Goal: Task Accomplishment & Management: Complete application form

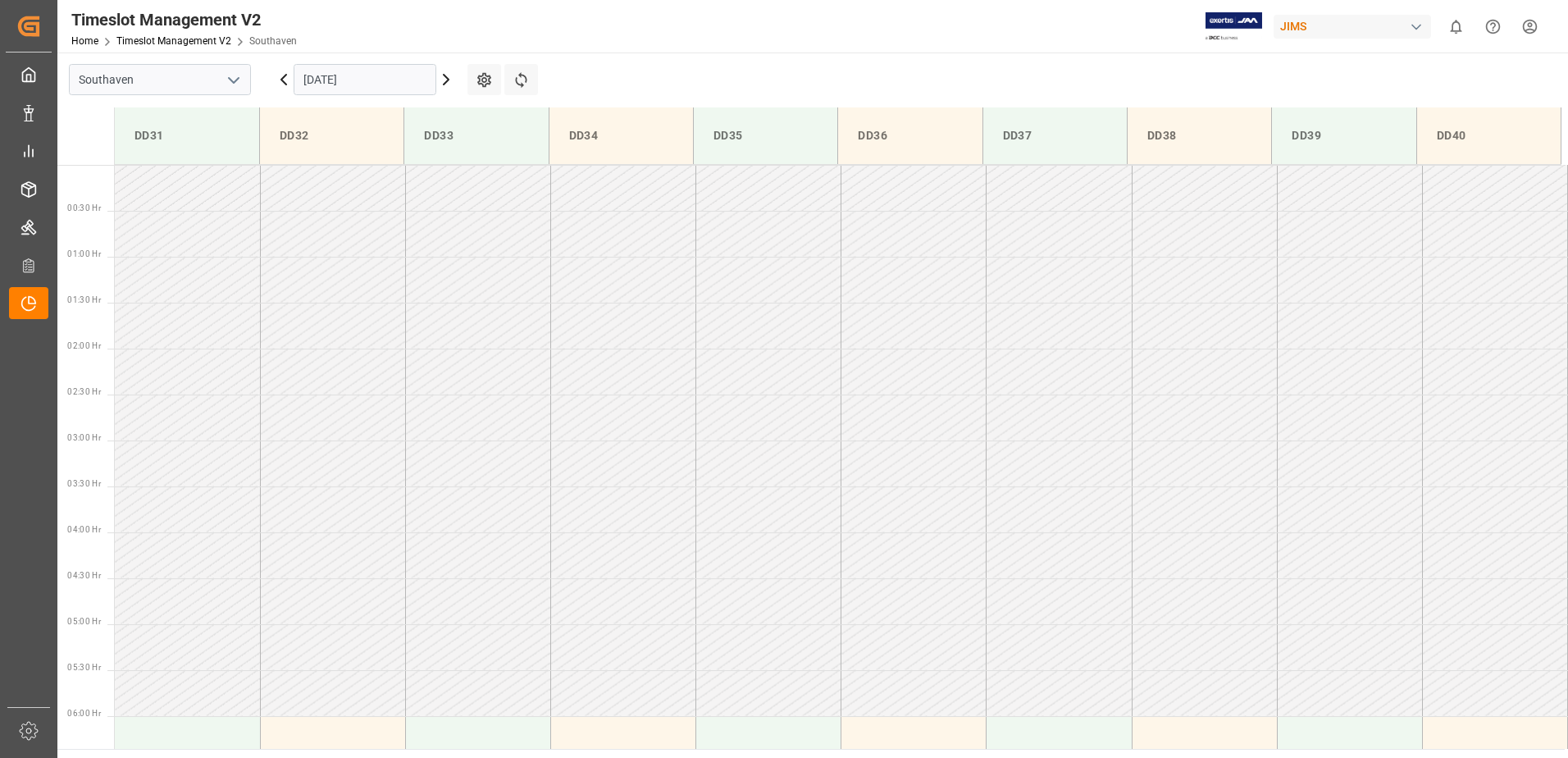
scroll to position [547, 0]
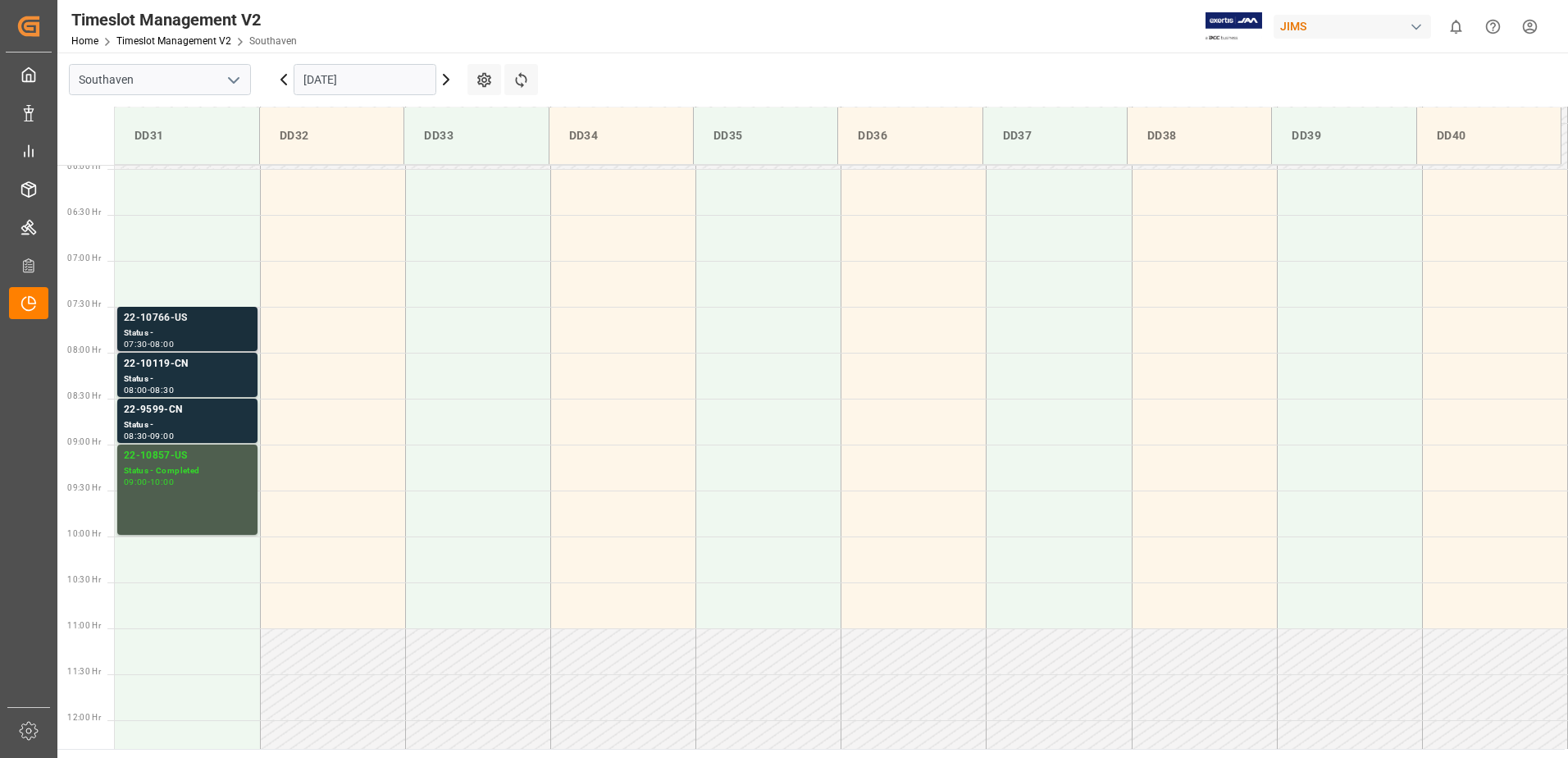
click at [219, 326] on div "Status -" at bounding box center [188, 333] width 127 height 14
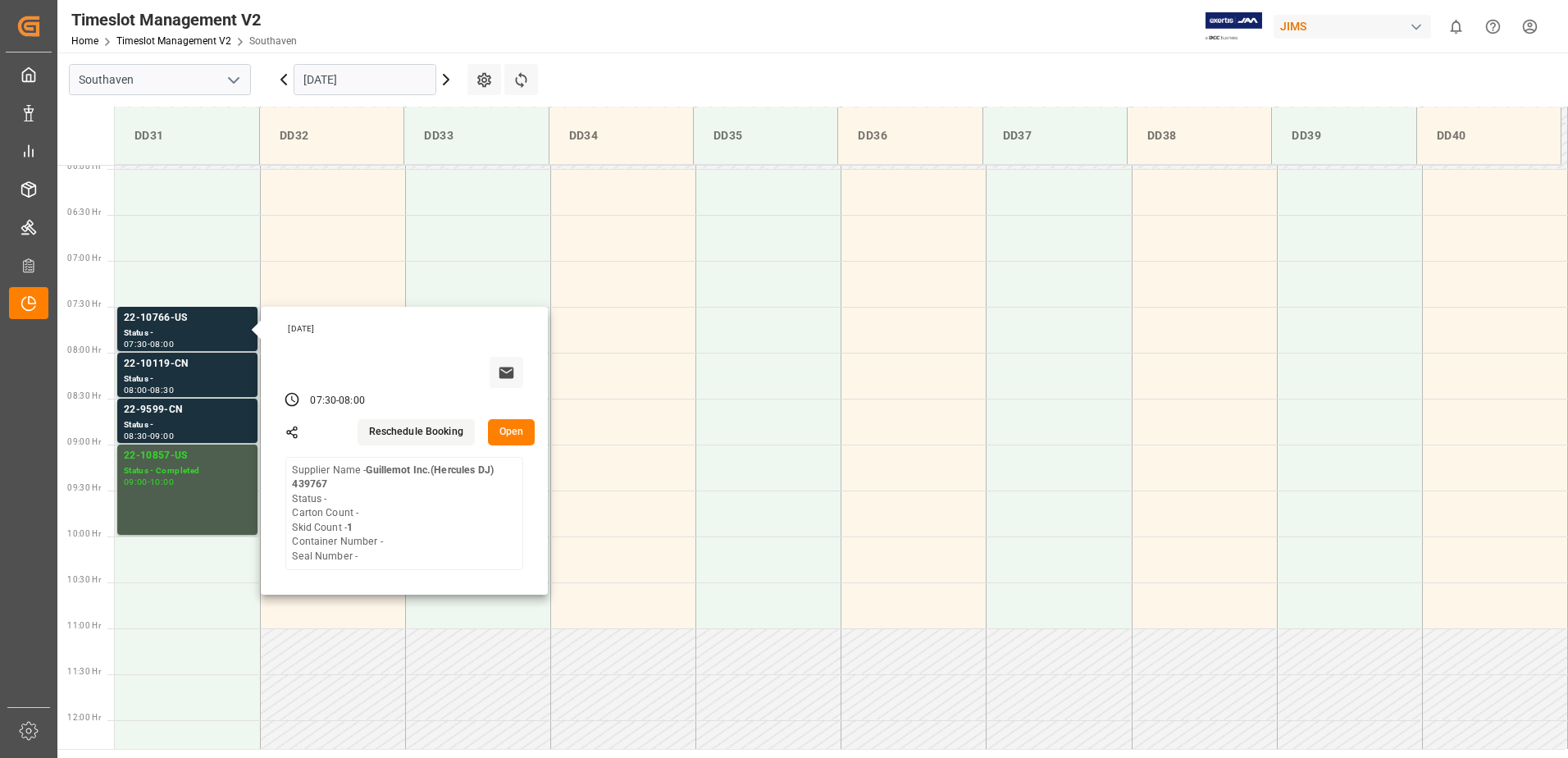
click at [520, 425] on button "Open" at bounding box center [512, 433] width 48 height 26
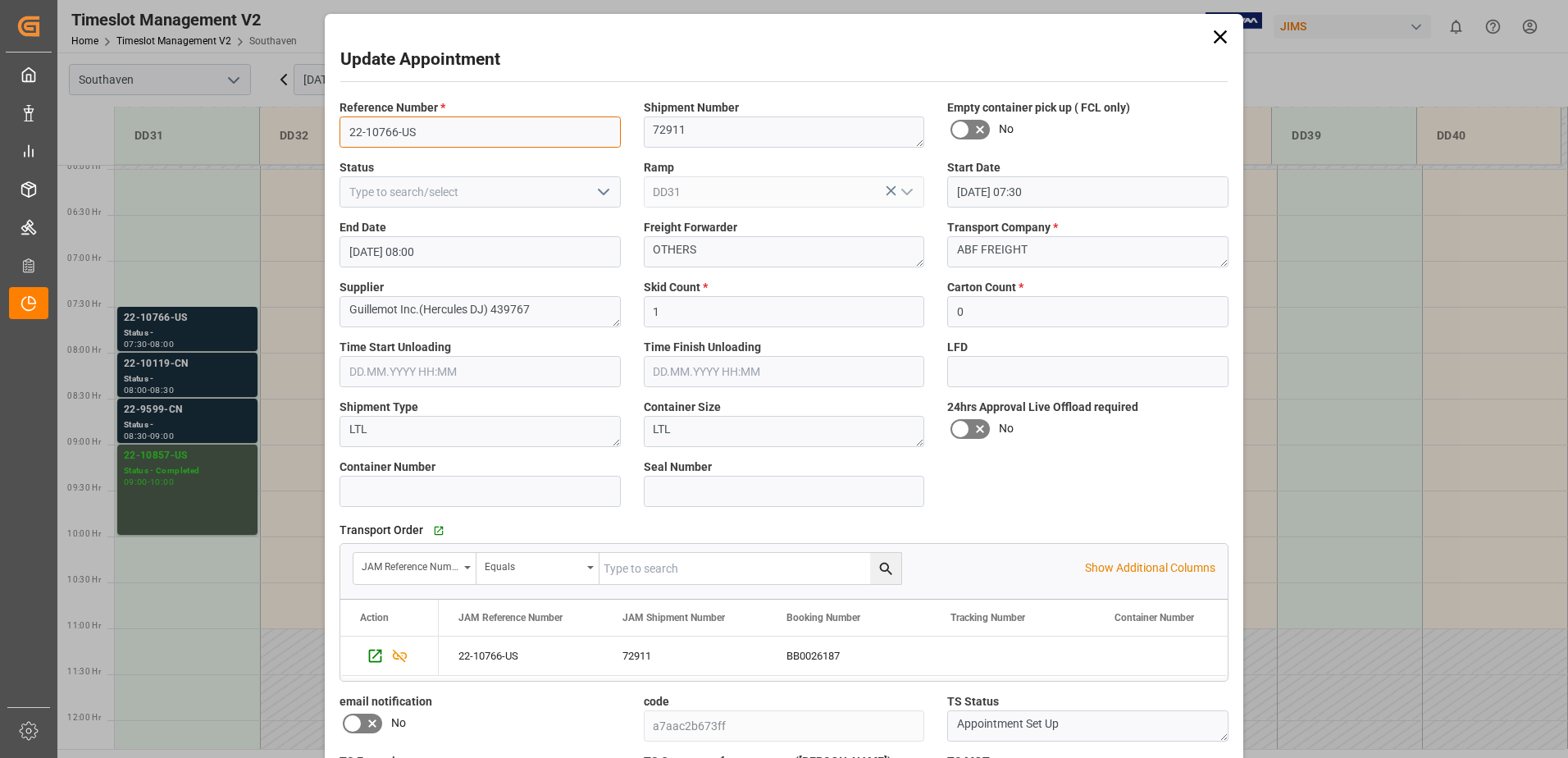
click at [438, 130] on input "22-10766-US" at bounding box center [479, 131] width 281 height 31
click at [641, 652] on div "72911" at bounding box center [685, 656] width 164 height 39
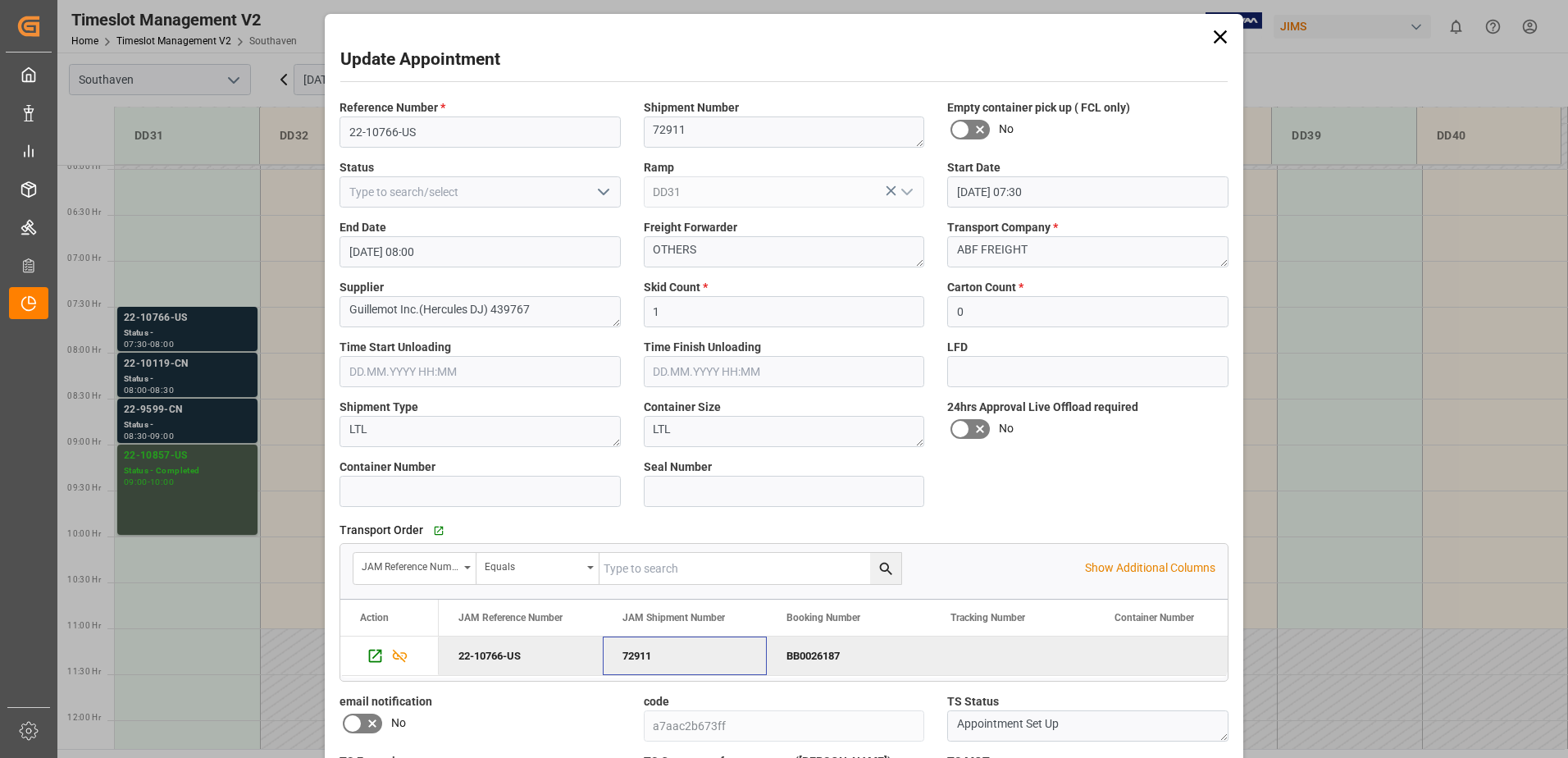
click at [188, 374] on div "Update Appointment Reference Number * 22-10766-US Shipment Number 72911 Empty c…" at bounding box center [784, 379] width 1568 height 758
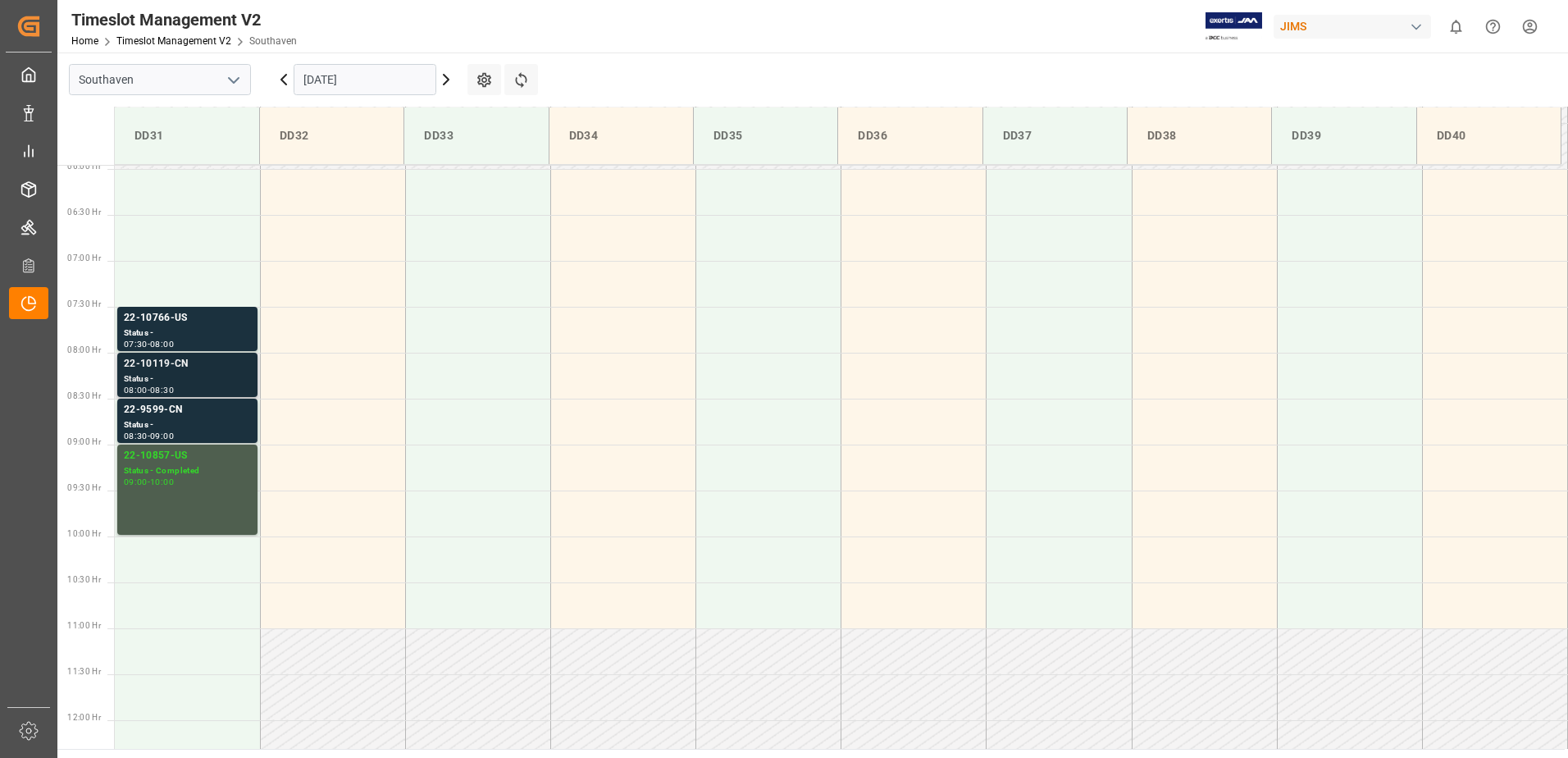
click at [184, 382] on div "Status -" at bounding box center [188, 379] width 127 height 14
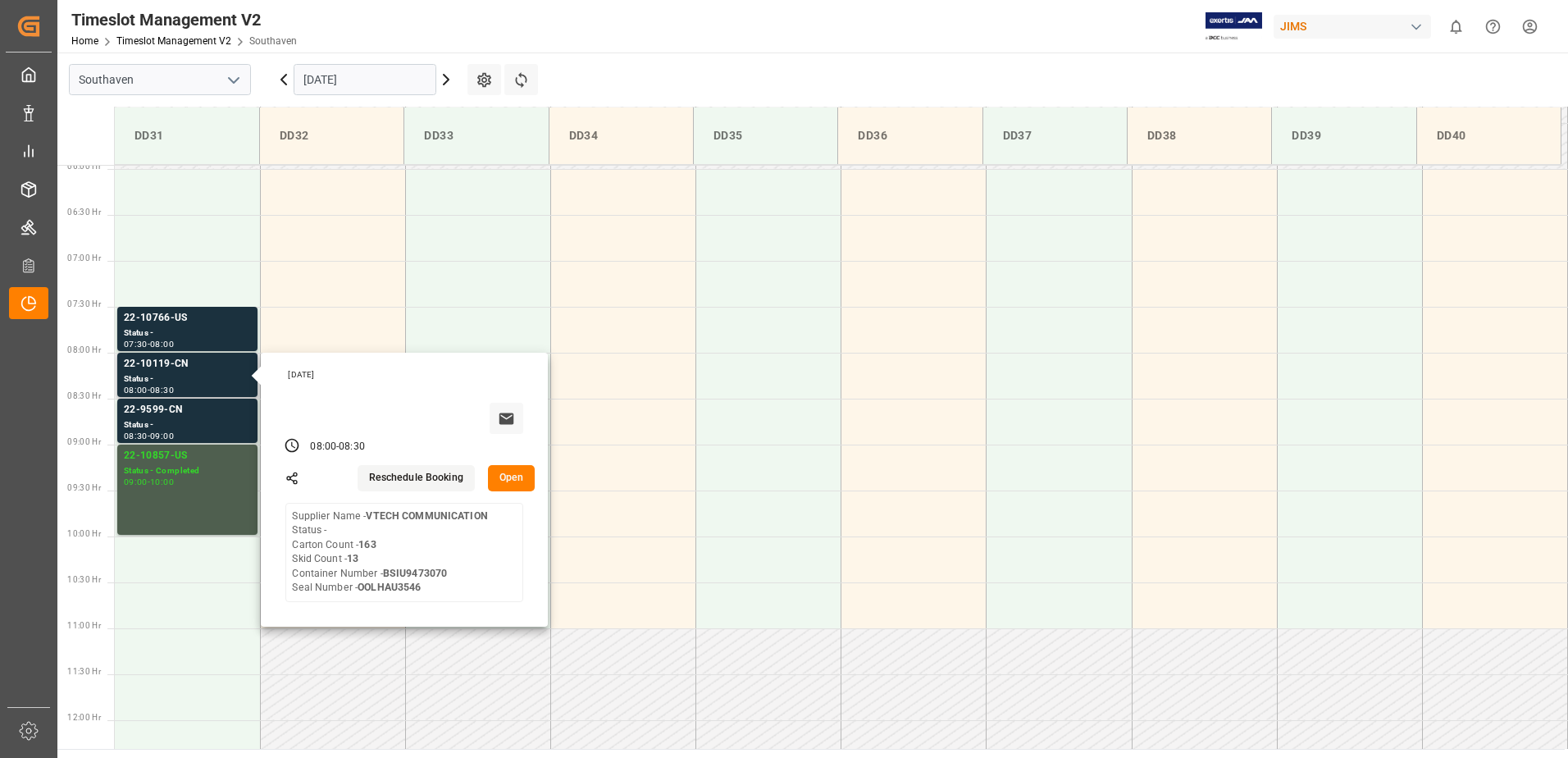
click at [494, 480] on button "Open" at bounding box center [512, 479] width 48 height 26
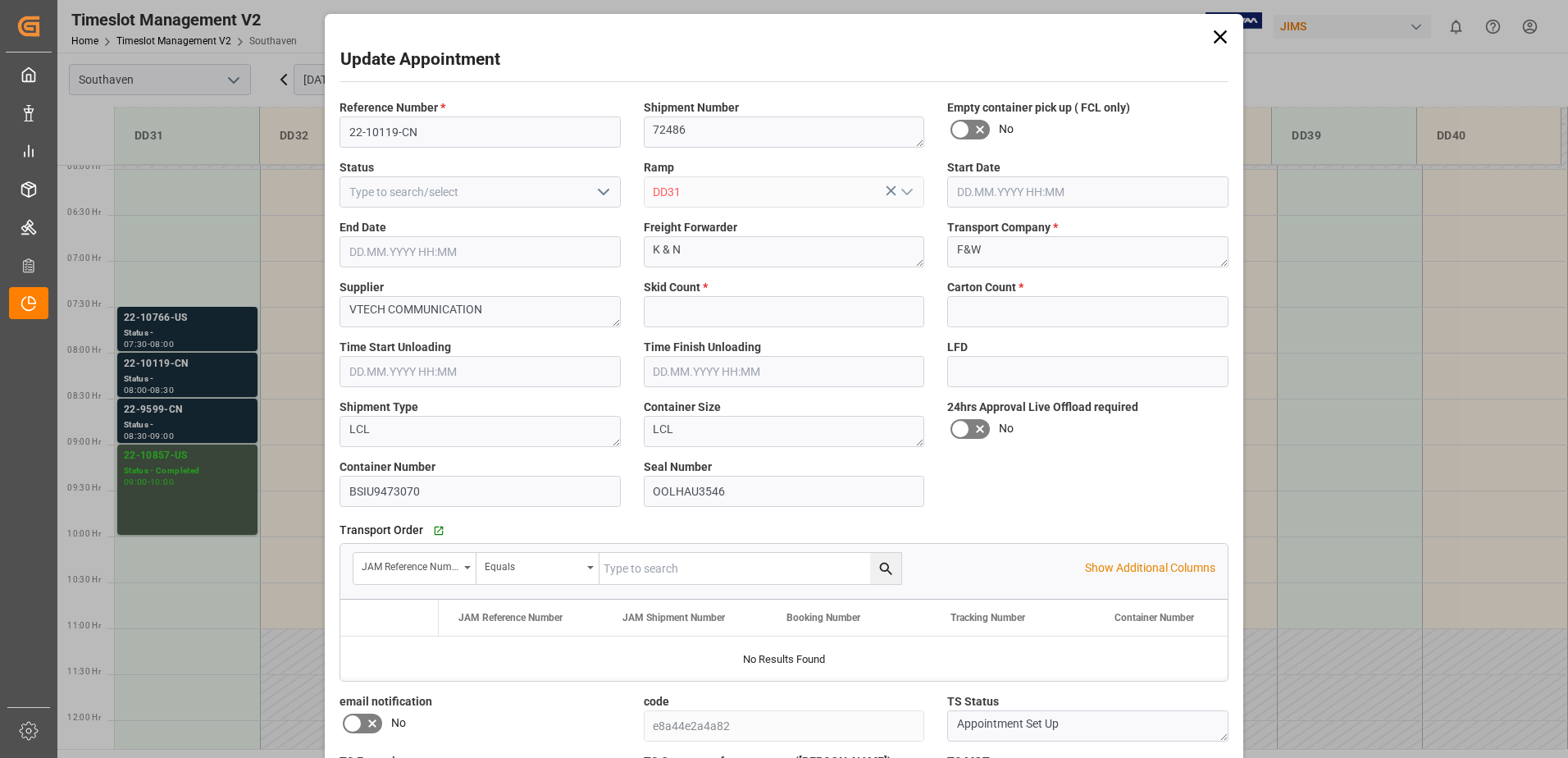
type input "13"
type input "163"
type input "[DATE] 08:00"
type input "[DATE] 08:30"
type input "[DATE] 13:53"
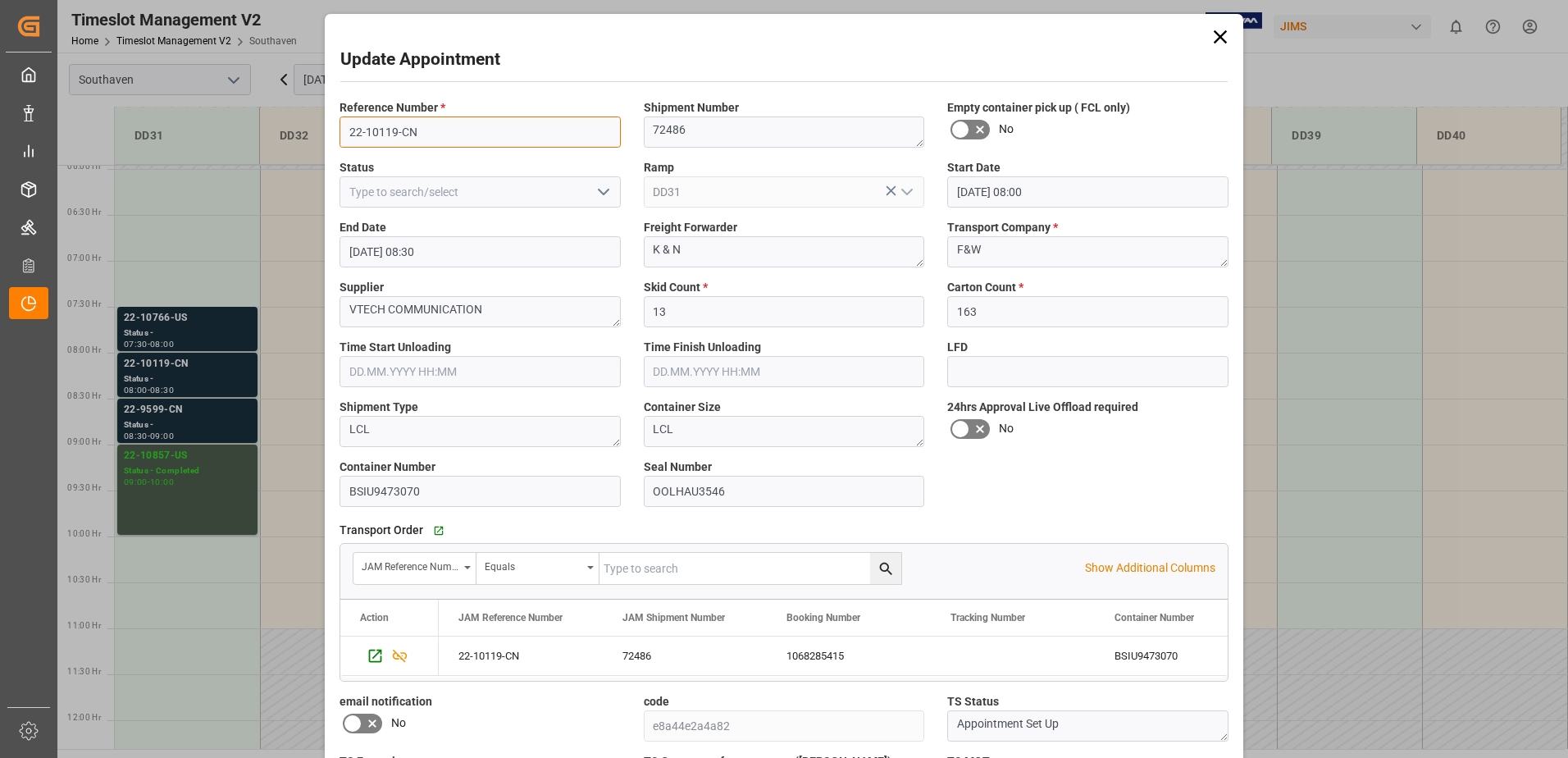
click at [487, 123] on input "22-10119-CN" at bounding box center [479, 131] width 281 height 31
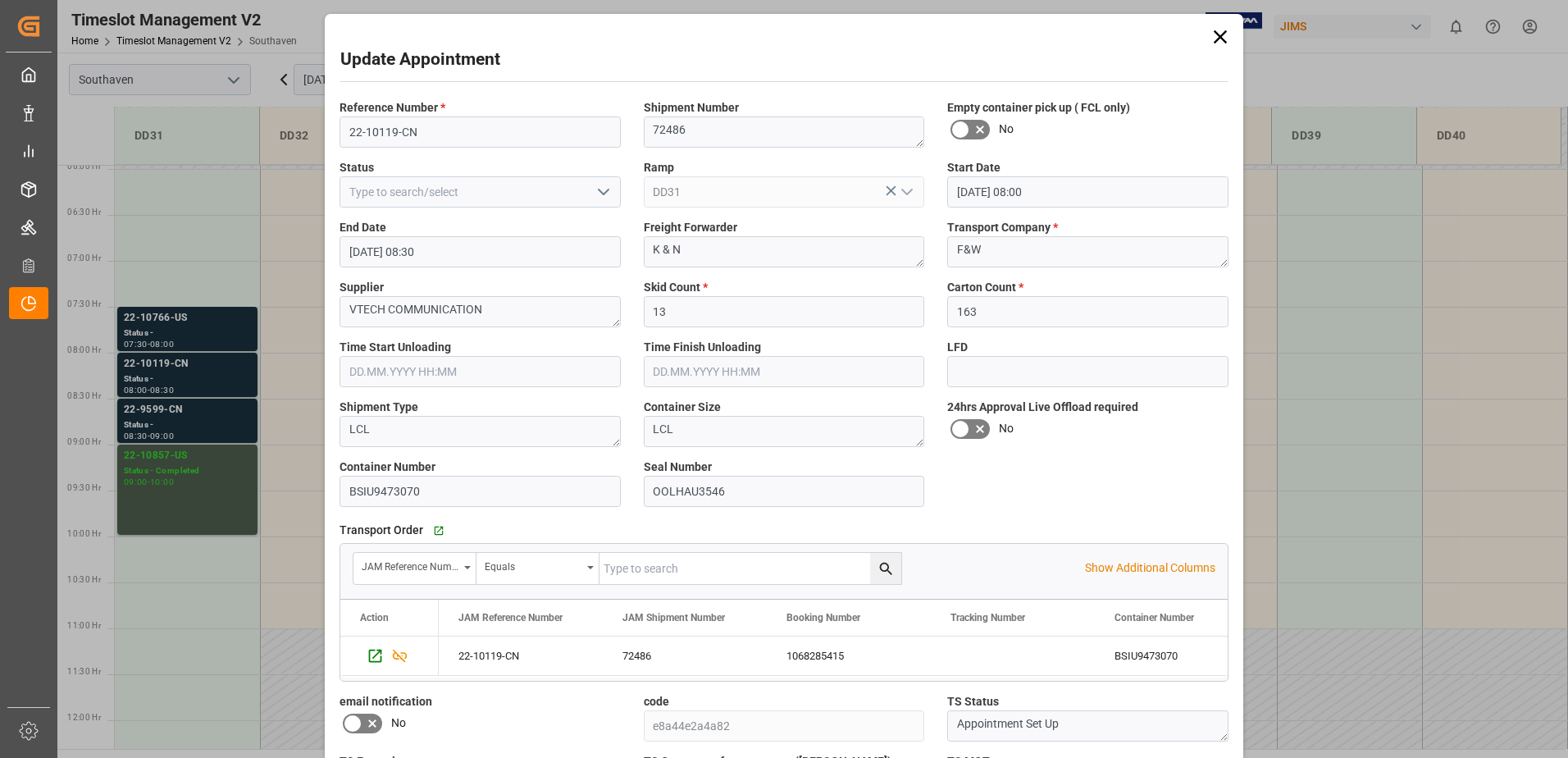
click at [166, 415] on div "Update Appointment Reference Number * 22-10119-CN Shipment Number 72486 Empty c…" at bounding box center [784, 379] width 1568 height 758
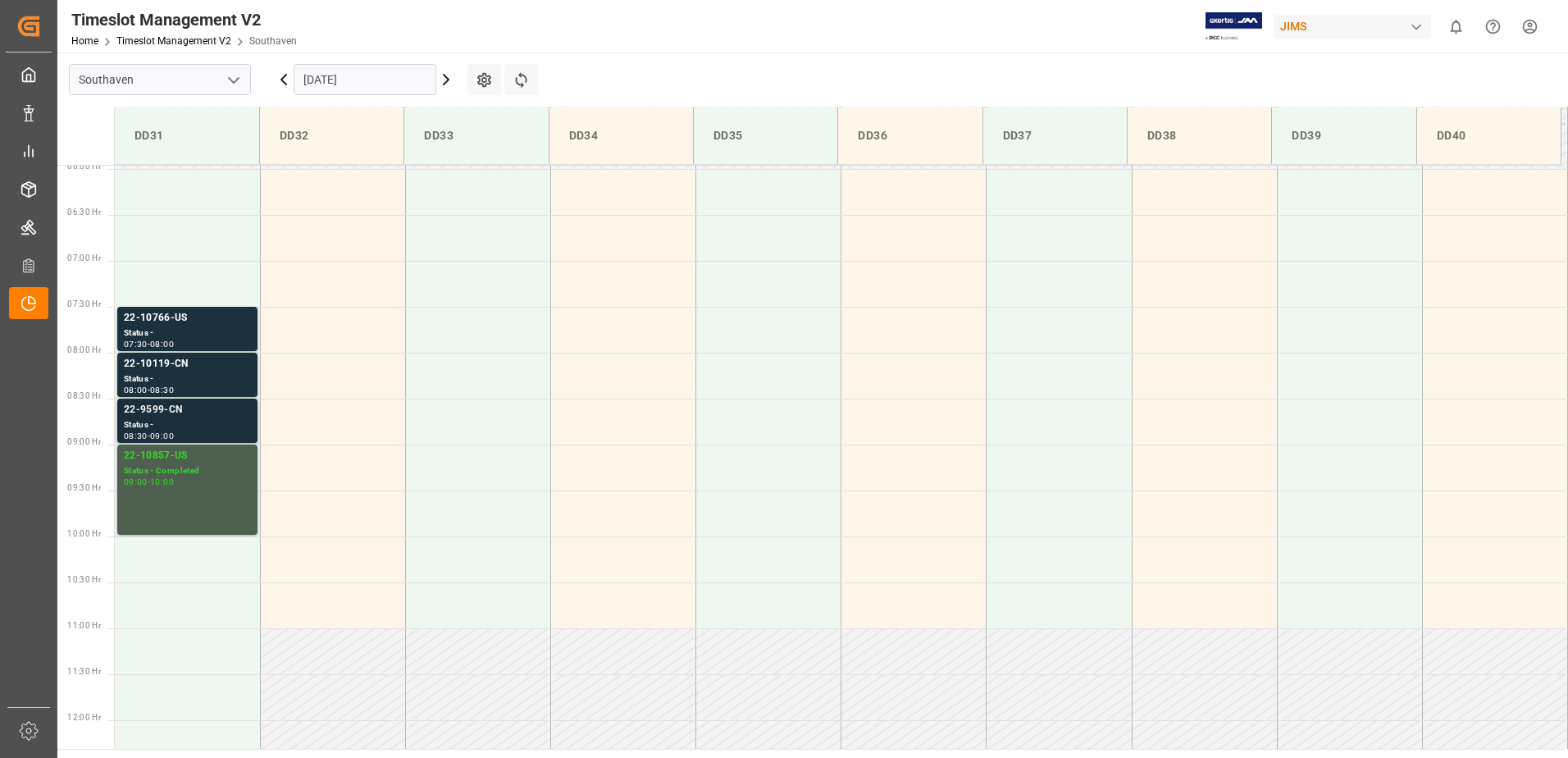
click at [179, 423] on div "Status -" at bounding box center [188, 426] width 127 height 14
click at [193, 372] on div "Status -" at bounding box center [188, 379] width 127 height 14
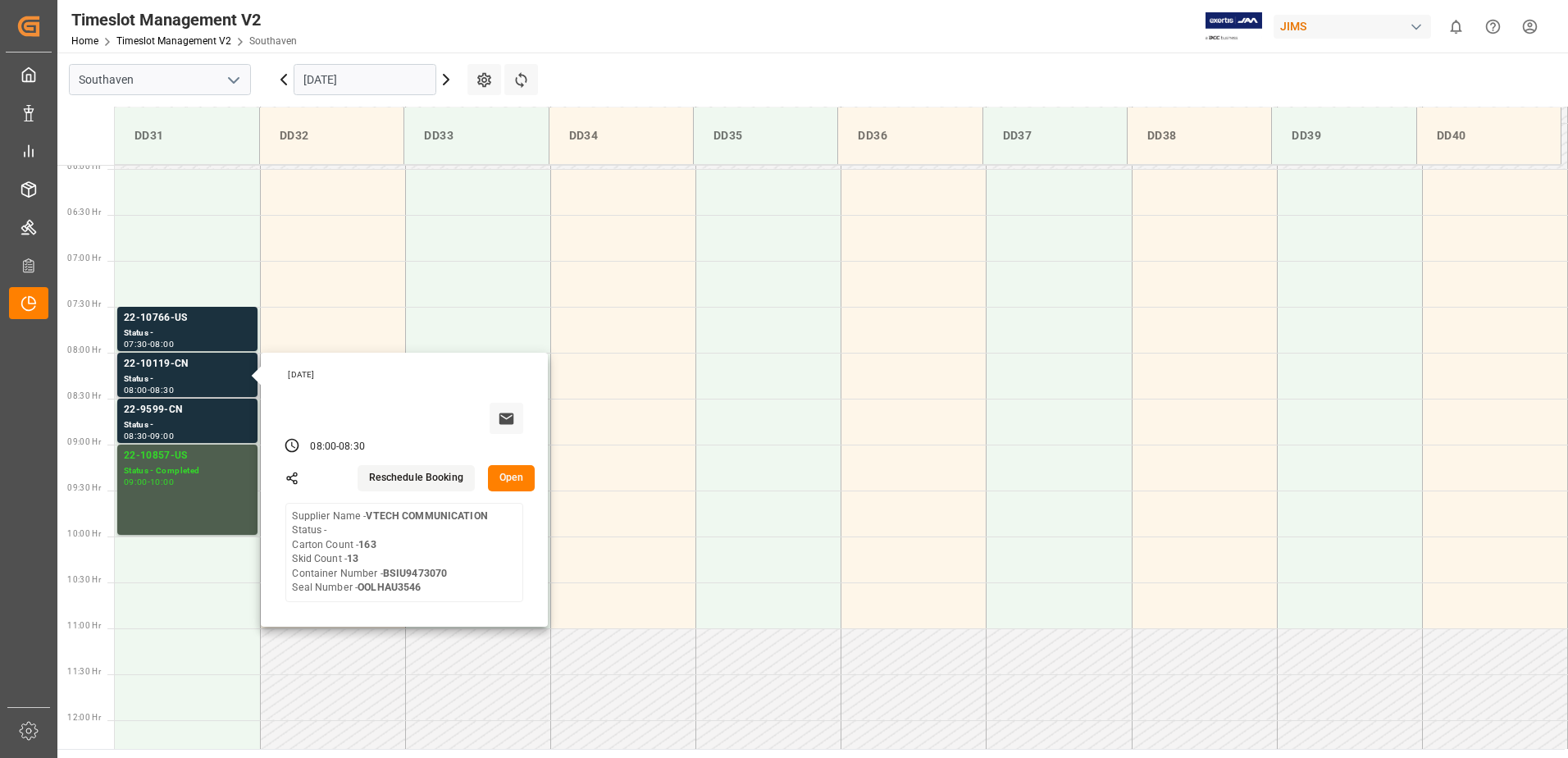
click at [507, 482] on button "Open" at bounding box center [512, 479] width 48 height 26
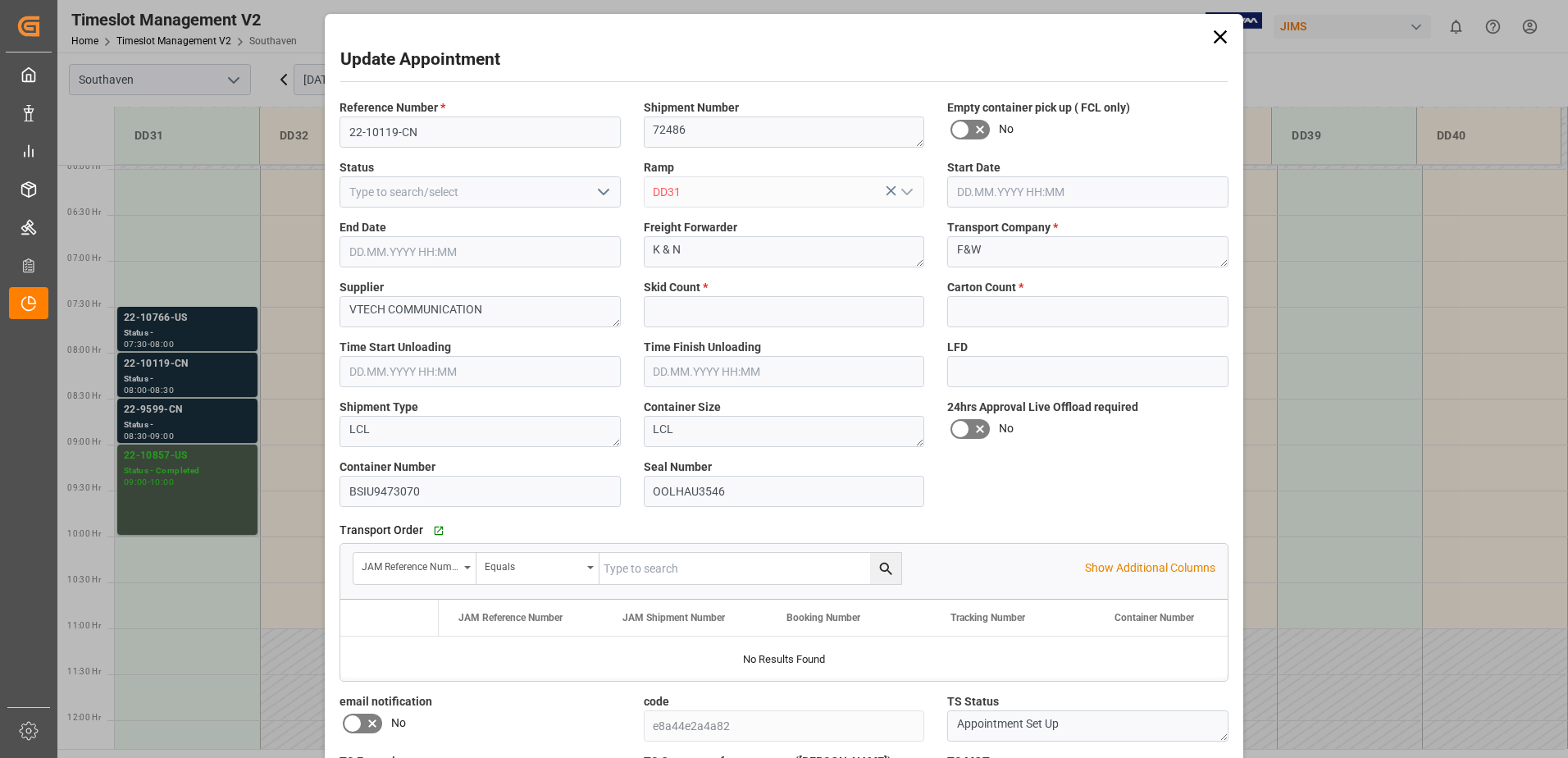
type input "13"
type input "163"
type input "[DATE] 08:00"
type input "[DATE] 08:30"
type input "[DATE] 13:53"
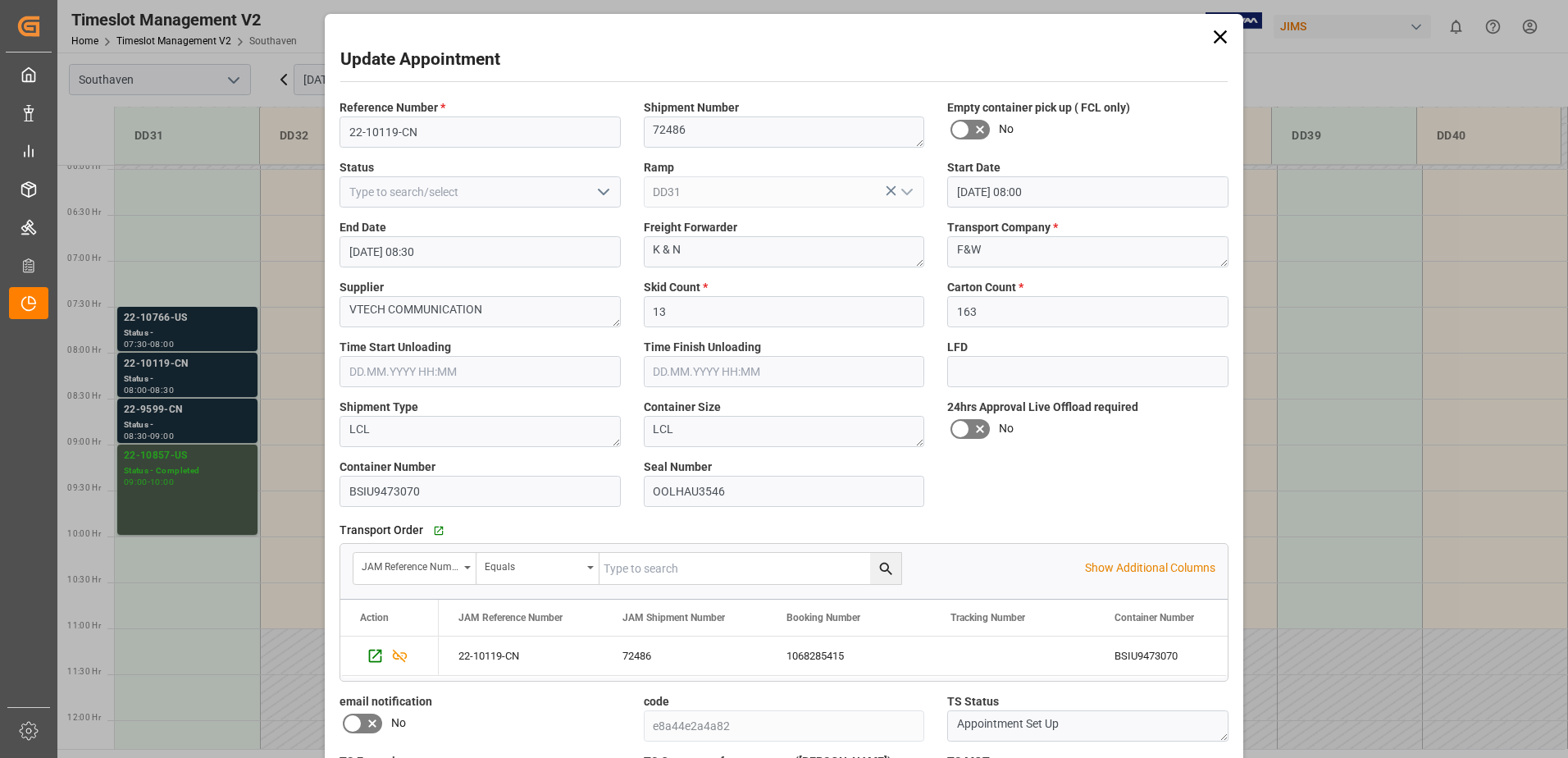
click at [171, 428] on div "Update Appointment Reference Number * 22-10119-CN Shipment Number 72486 Empty c…" at bounding box center [784, 379] width 1568 height 758
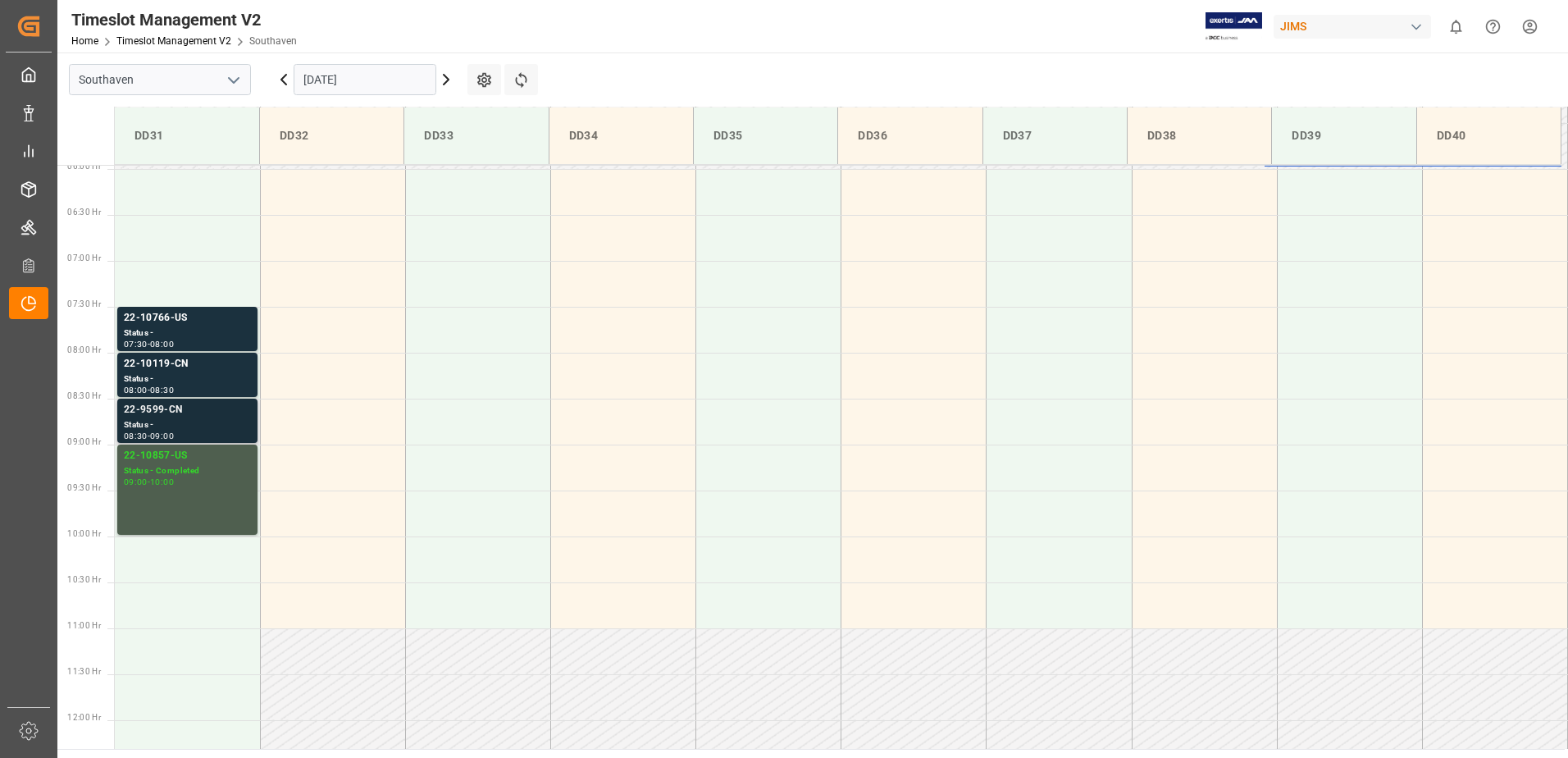
click at [190, 428] on div "Status -" at bounding box center [188, 426] width 127 height 14
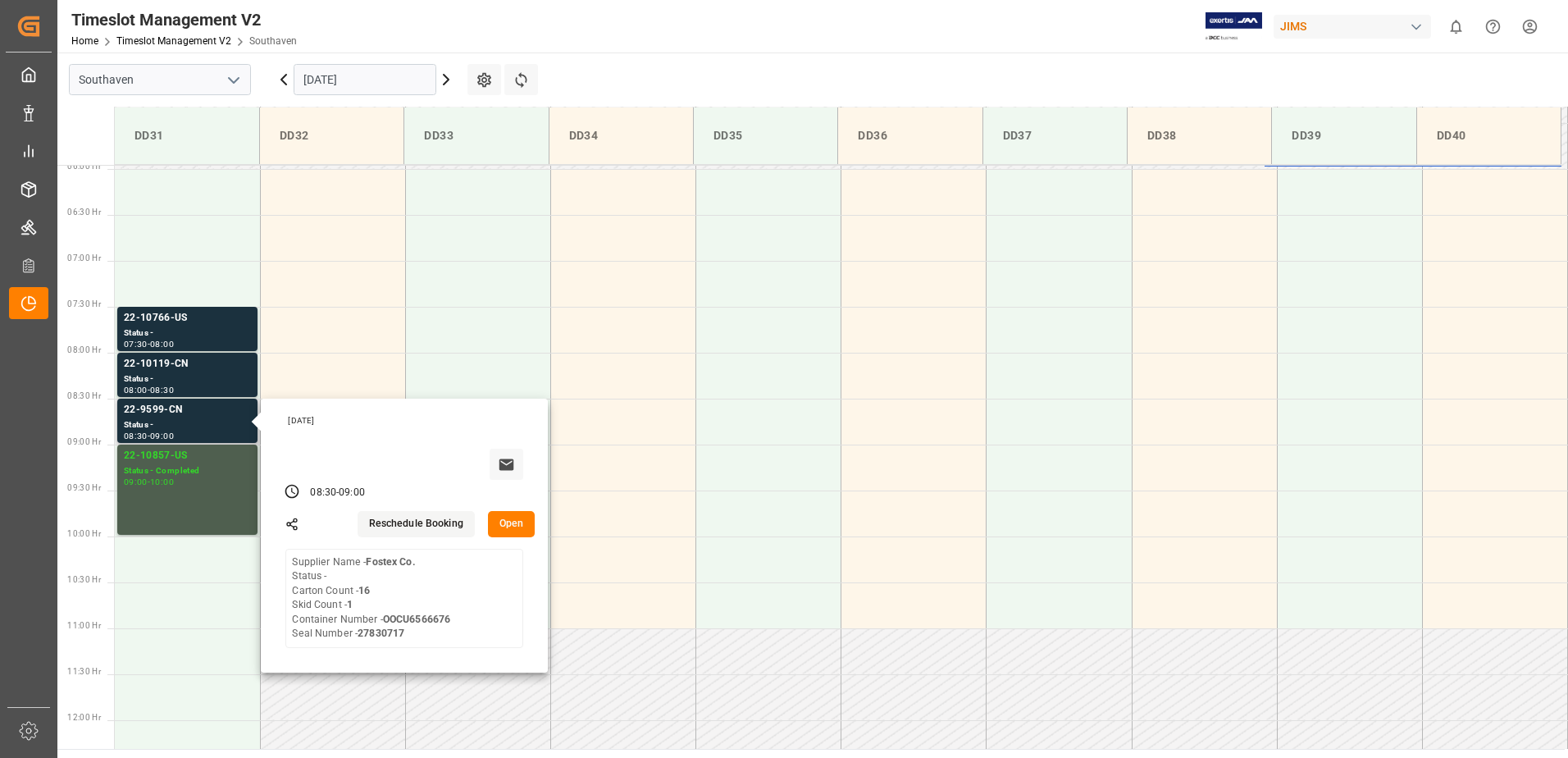
click at [521, 525] on button "Open" at bounding box center [512, 524] width 48 height 26
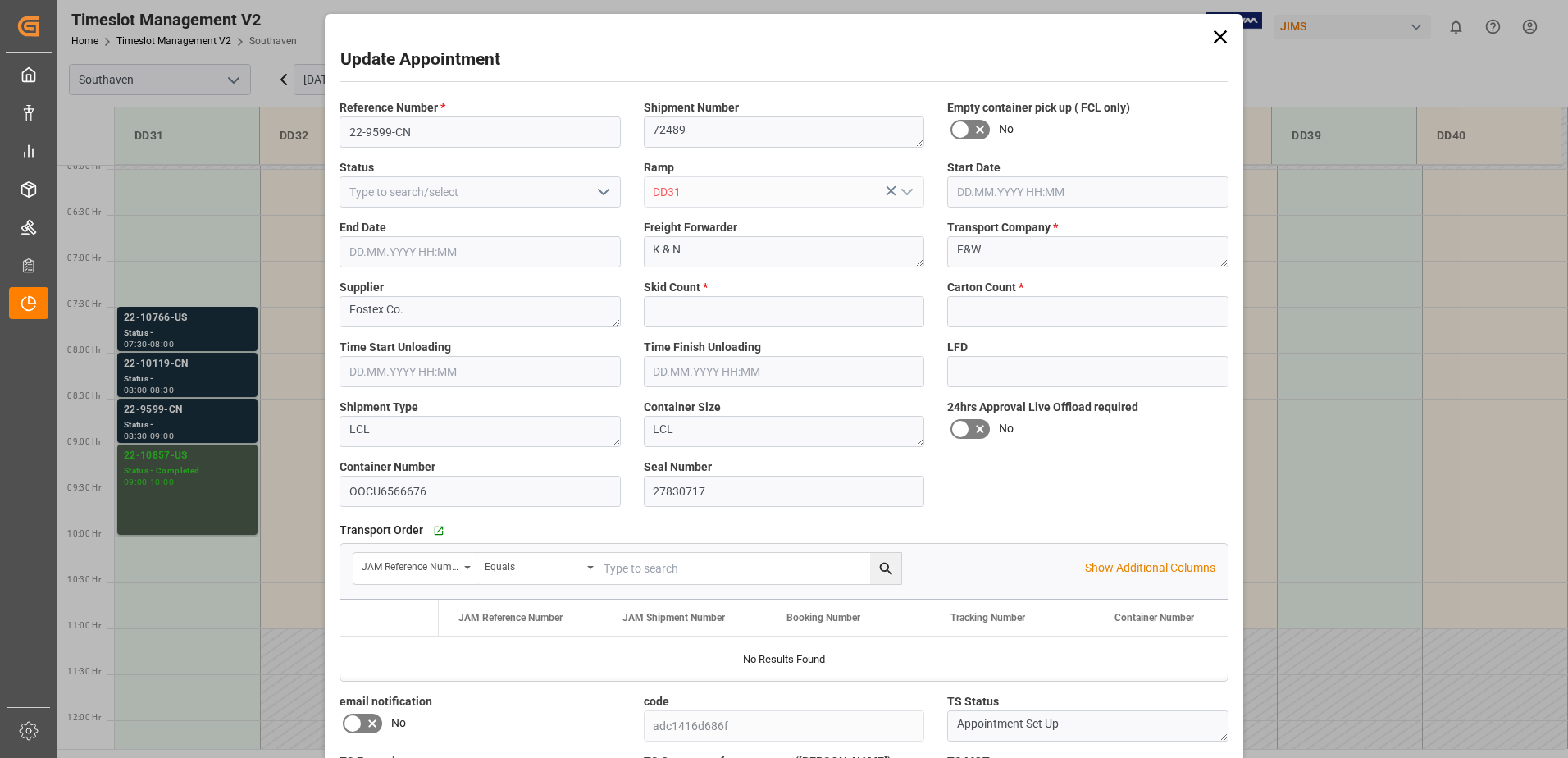
type input "1"
type input "16"
type input "[DATE] 08:30"
type input "[DATE] 09:00"
type input "[DATE] 13:54"
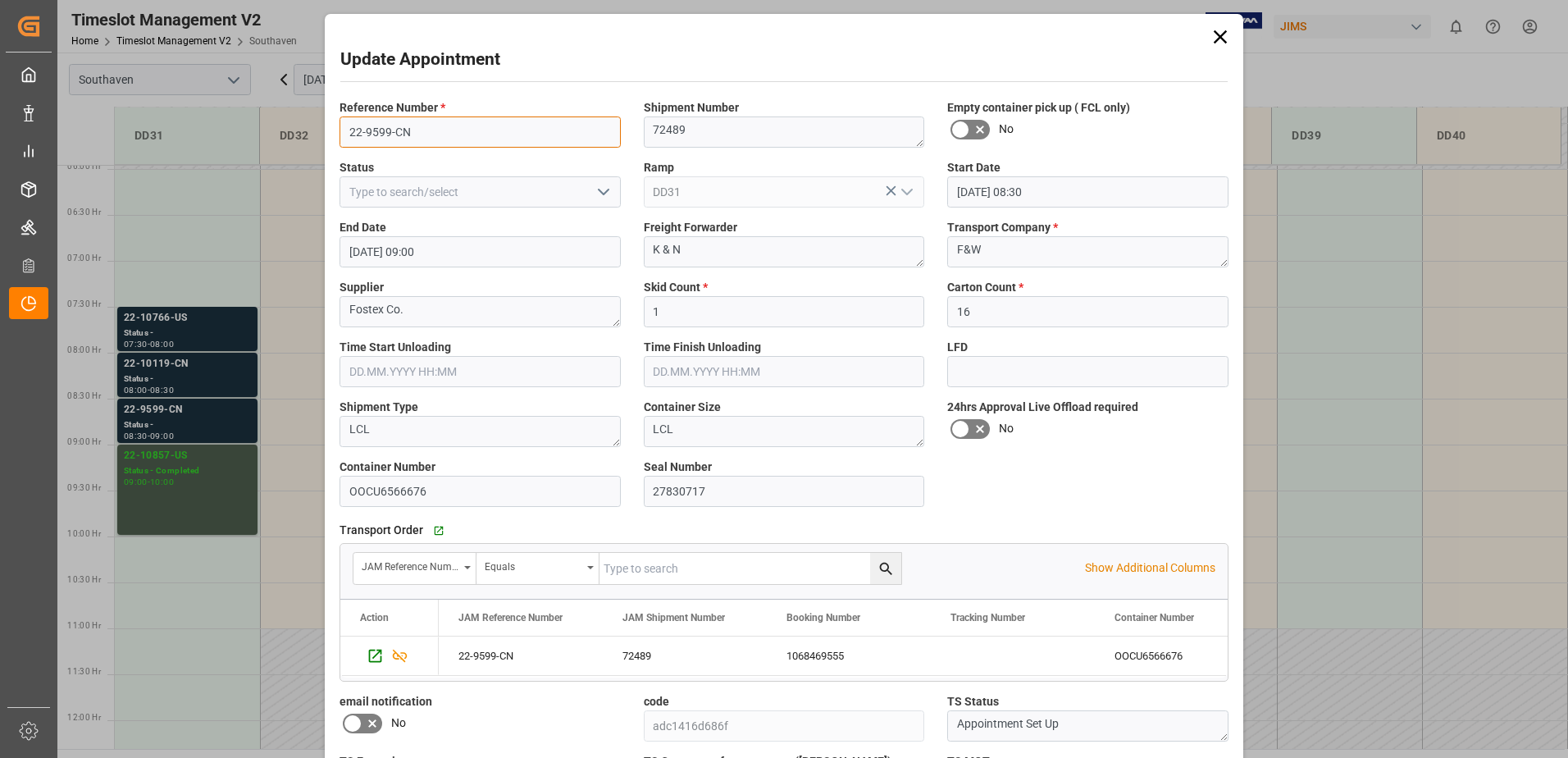
click at [398, 135] on input "22-9599-CN" at bounding box center [479, 131] width 281 height 31
click at [205, 450] on div "Update Appointment Reference Number * 22-9599-CN Shipment Number 72489 Empty co…" at bounding box center [784, 379] width 1568 height 758
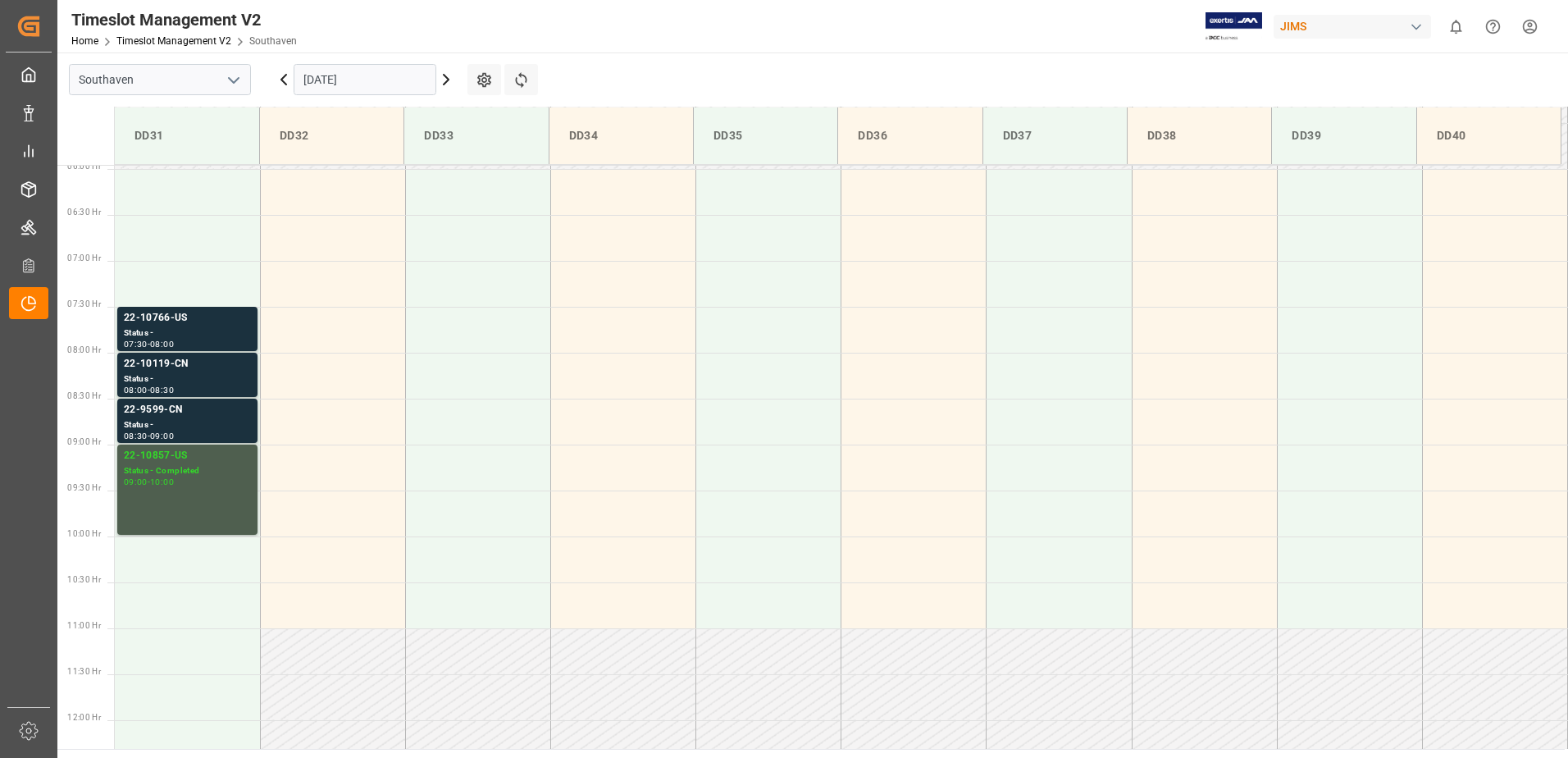
click at [198, 480] on div "09:00 - 10:00" at bounding box center [188, 483] width 127 height 9
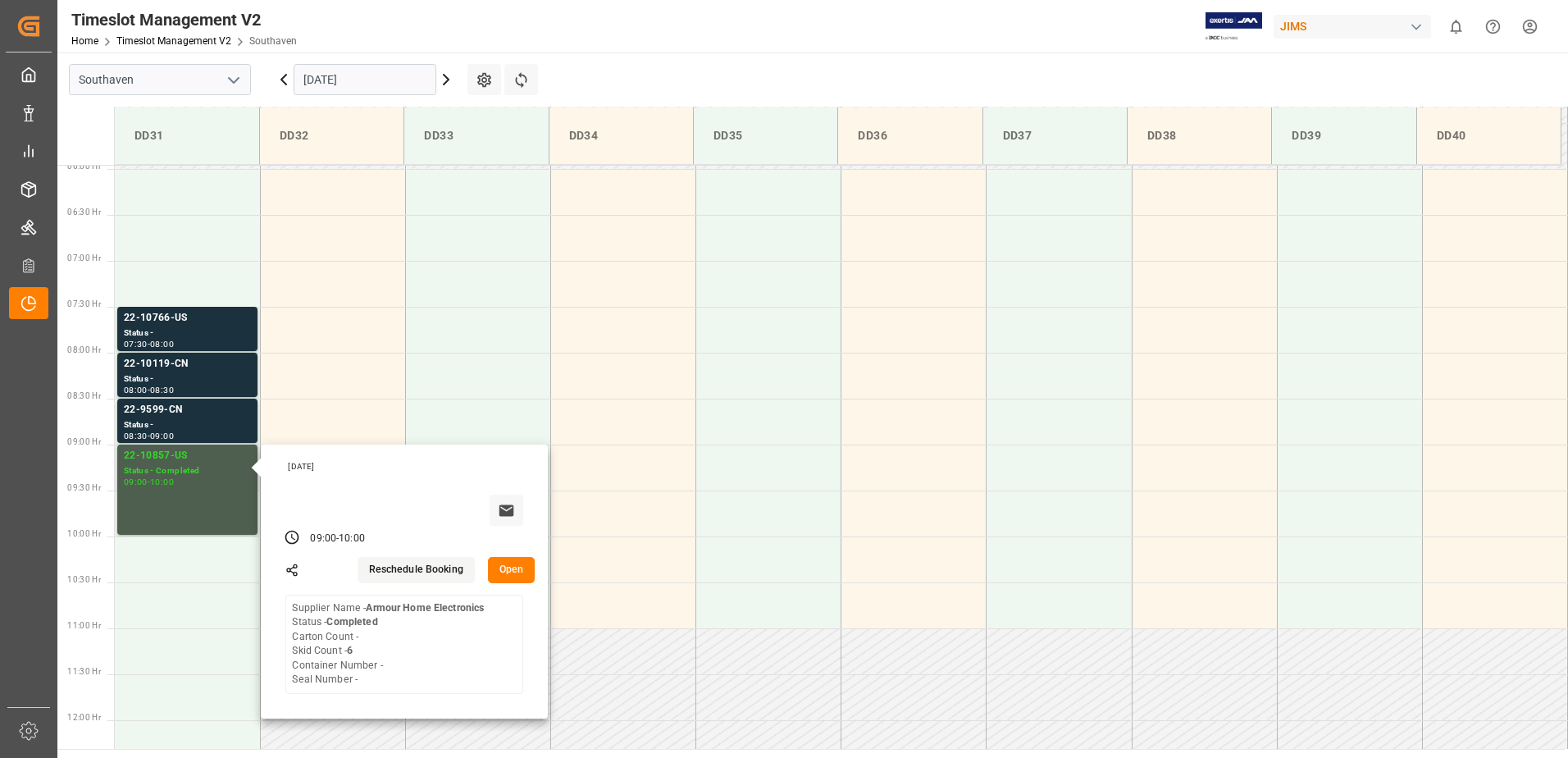
click at [512, 568] on button "Open" at bounding box center [512, 570] width 48 height 26
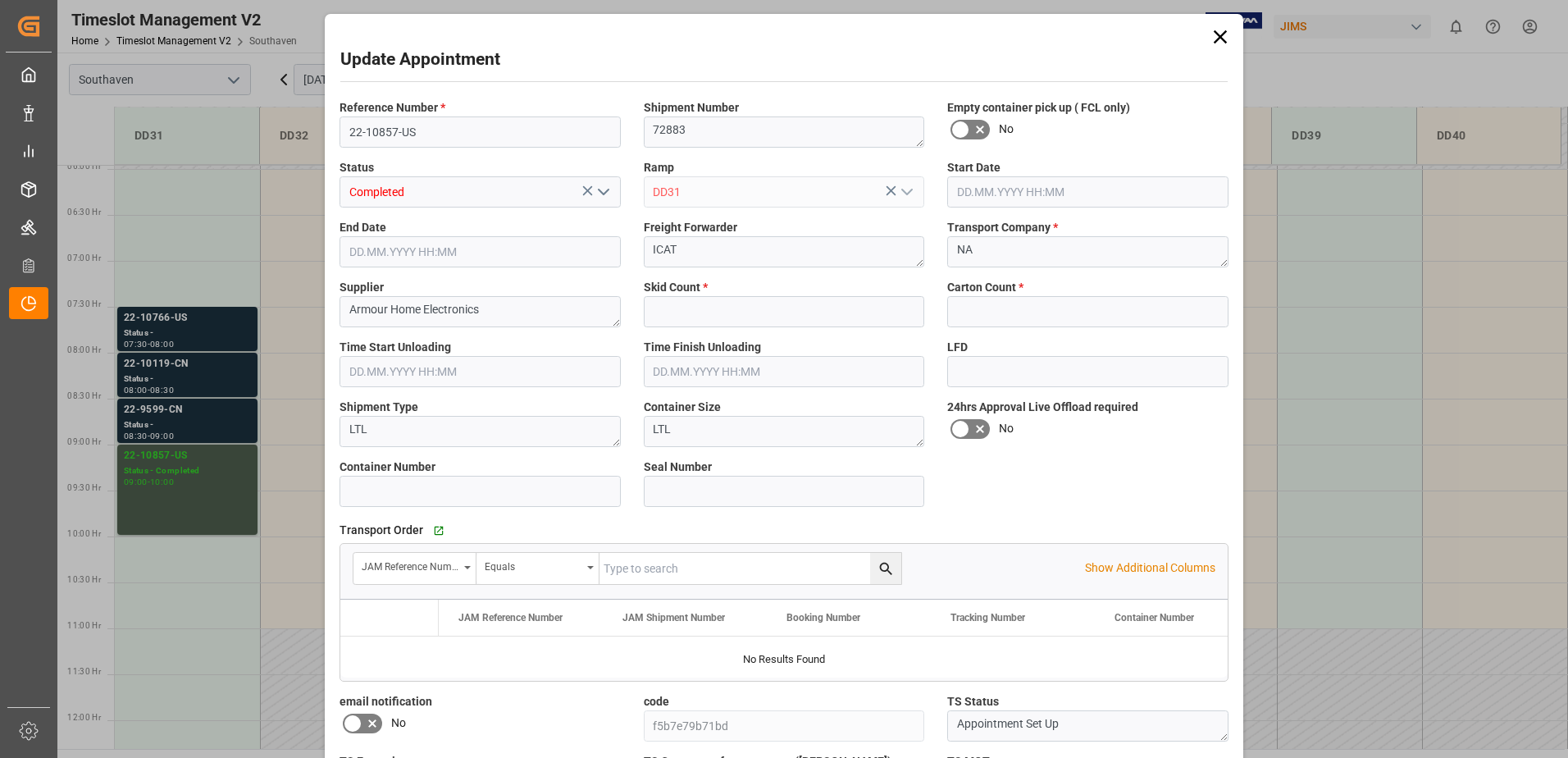
type input "6"
type input "0"
type input "[DATE] 09:00"
type input "[DATE] 10:00"
type input "[DATE] 18:32"
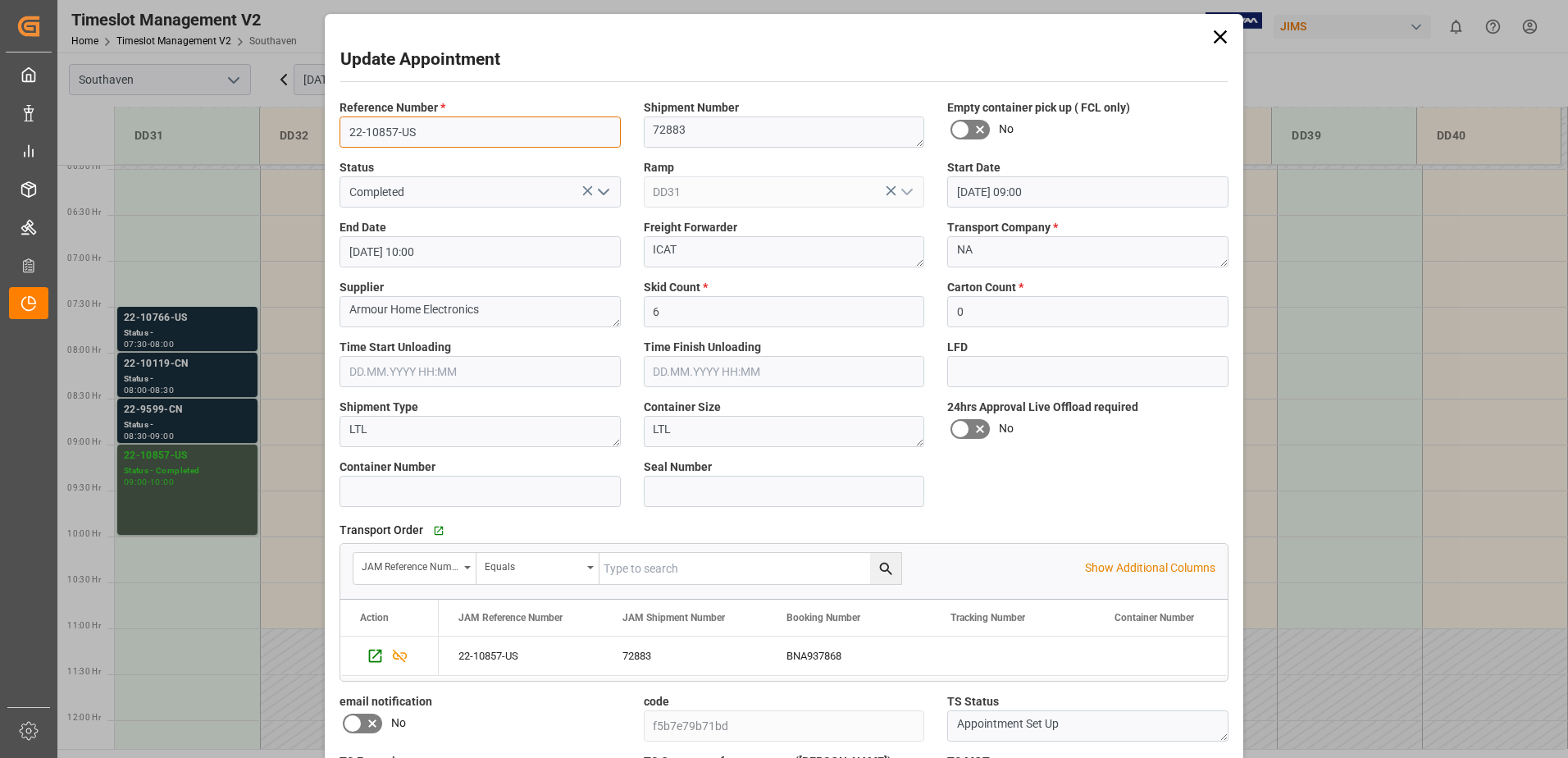
click at [384, 130] on input "22-10857-US" at bounding box center [479, 131] width 281 height 31
click at [639, 659] on div "72883" at bounding box center [685, 656] width 164 height 39
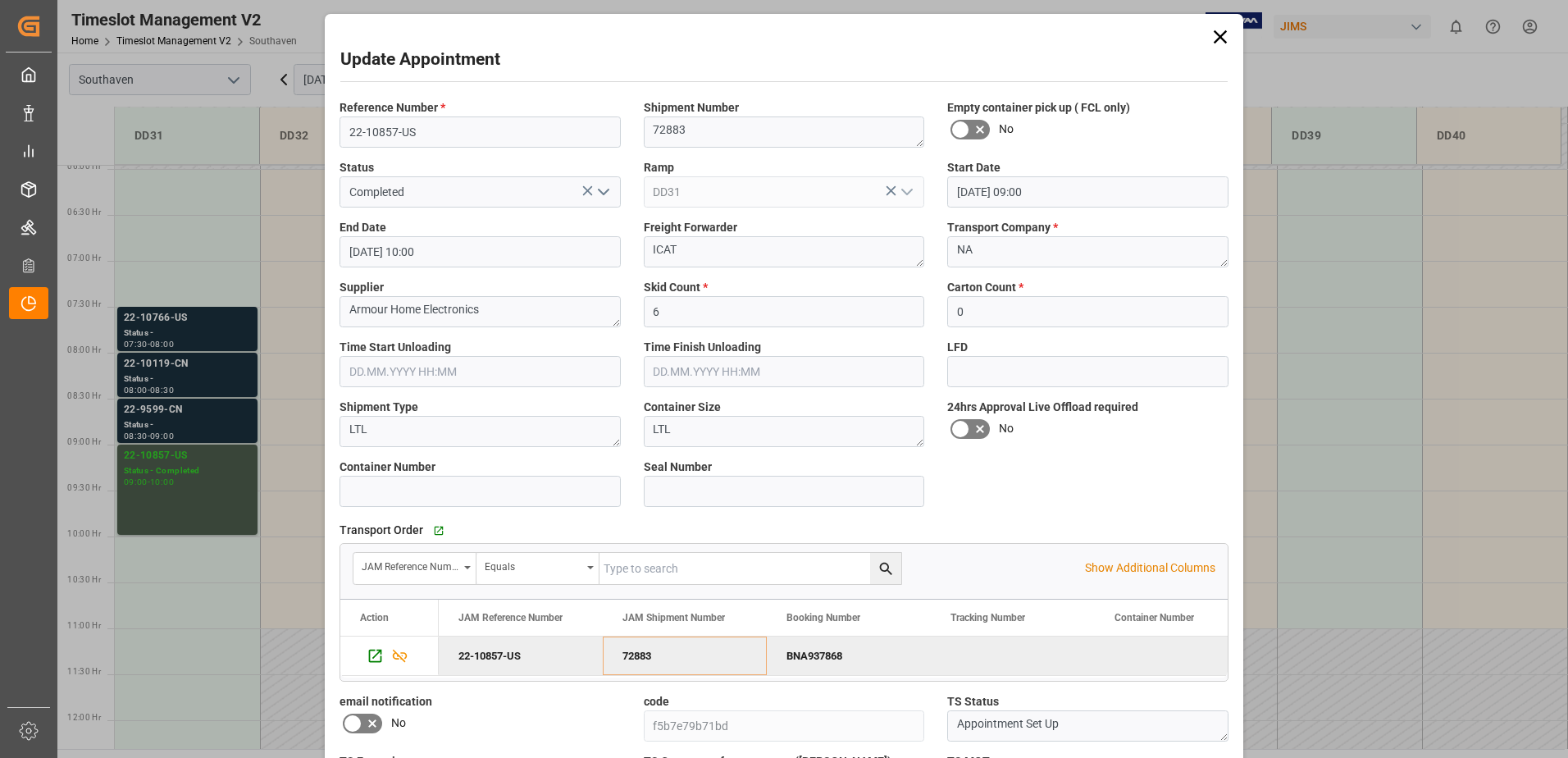
drag, startPoint x: 1207, startPoint y: 41, endPoint x: 407, endPoint y: 16, distance: 800.4
click at [1209, 41] on icon at bounding box center [1221, 37] width 23 height 23
